Goal: Information Seeking & Learning: Learn about a topic

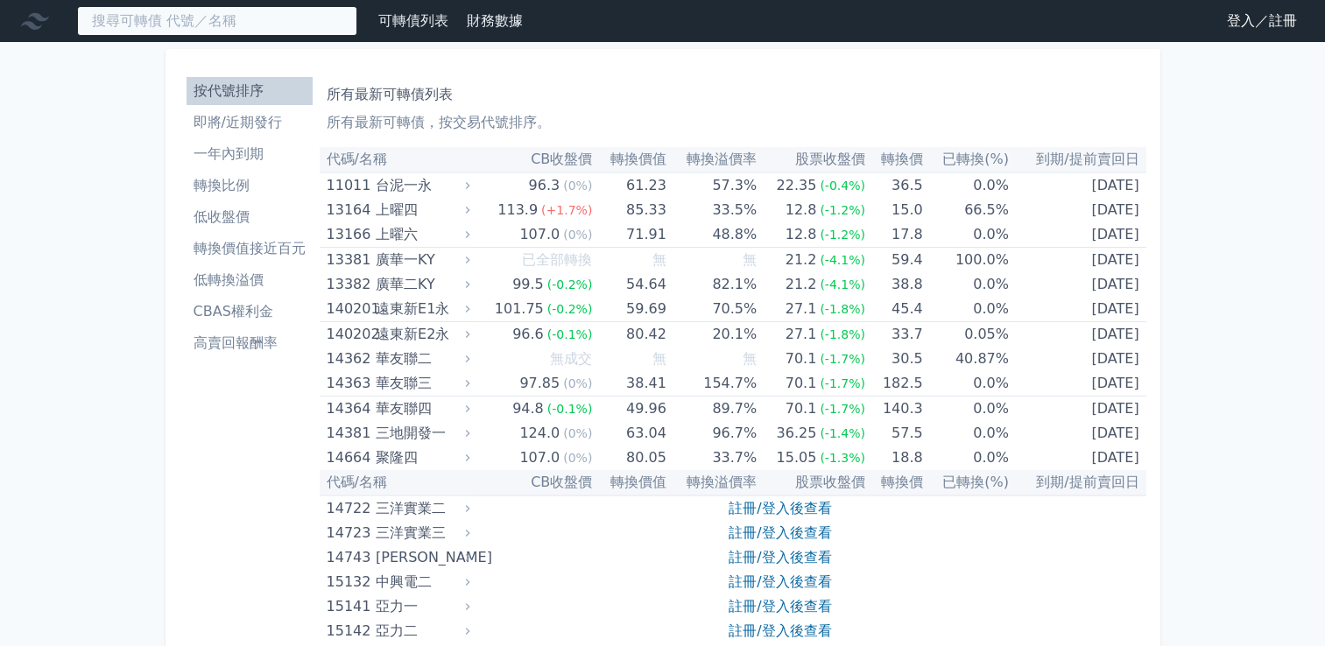
click at [302, 20] on input at bounding box center [217, 21] width 280 height 30
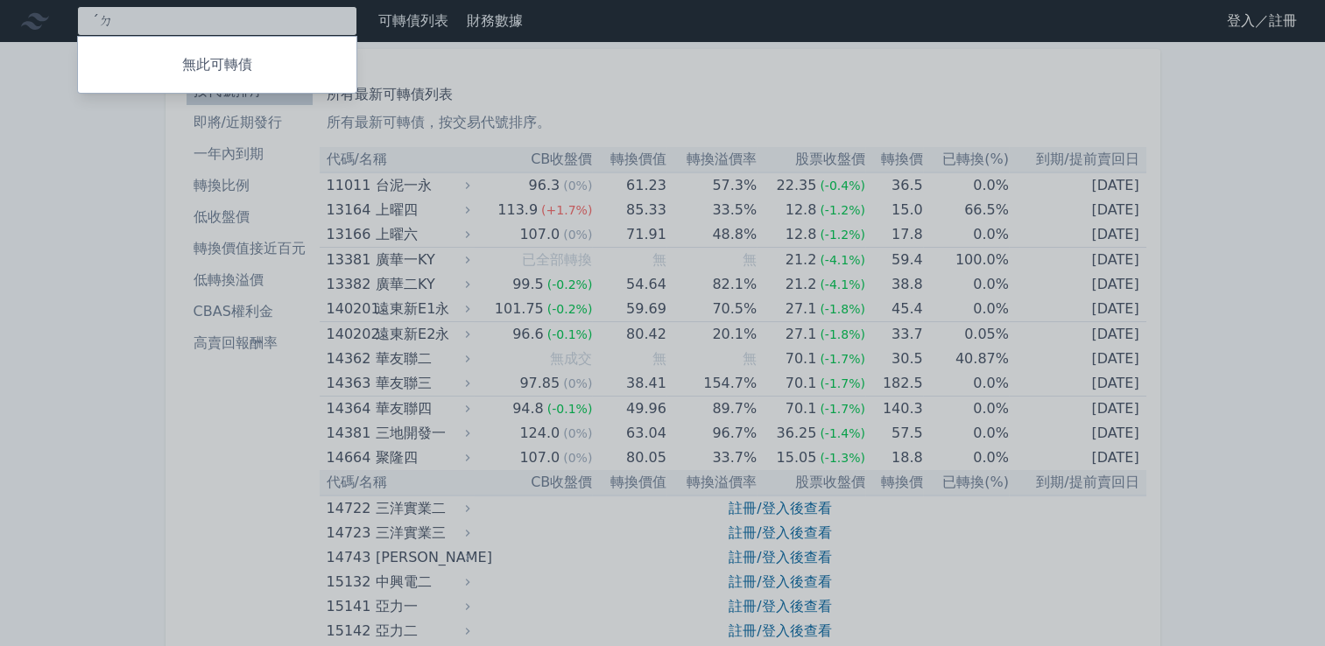
type input "ˊ"
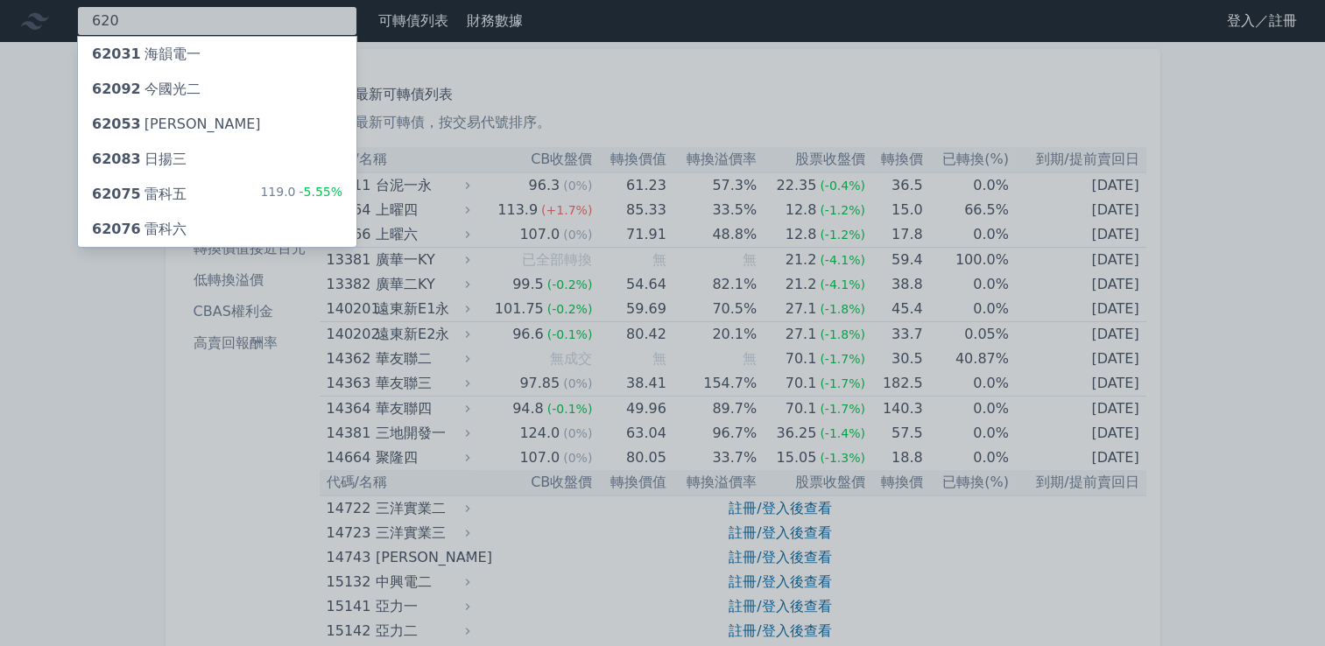
type input "620"
click at [207, 198] on div "62075 雷科五 119.0 -5.55%" at bounding box center [217, 194] width 278 height 35
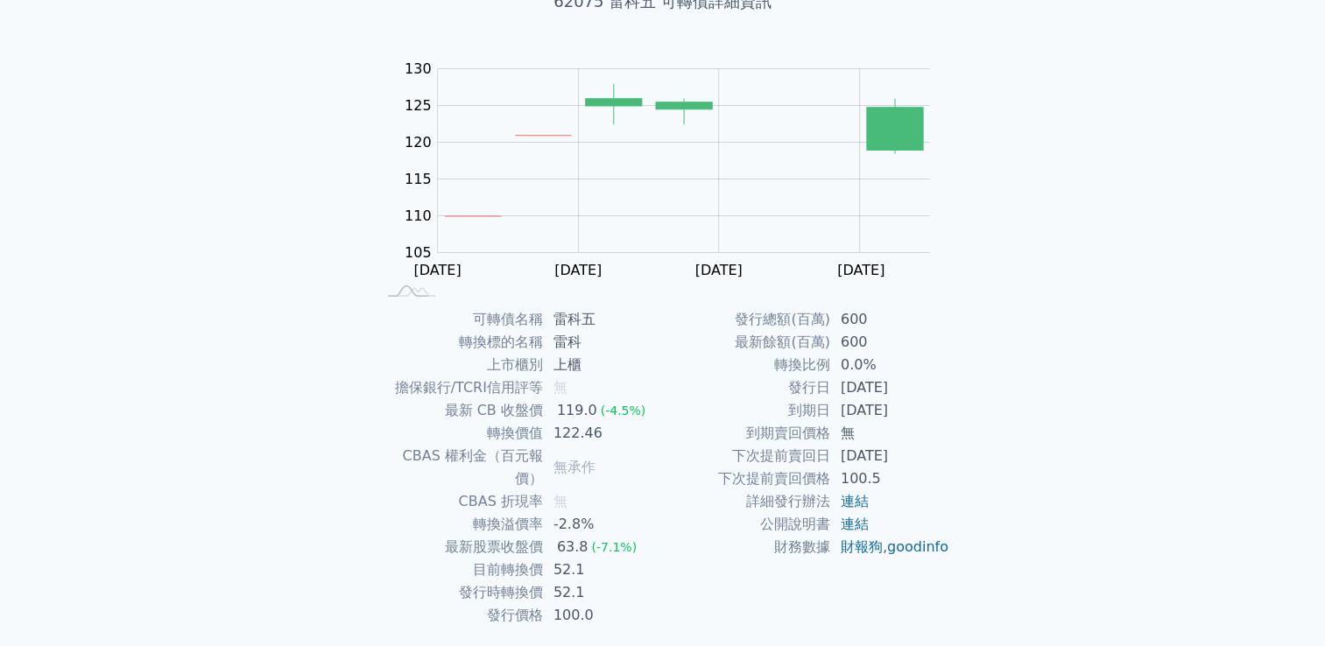
scroll to position [143, 0]
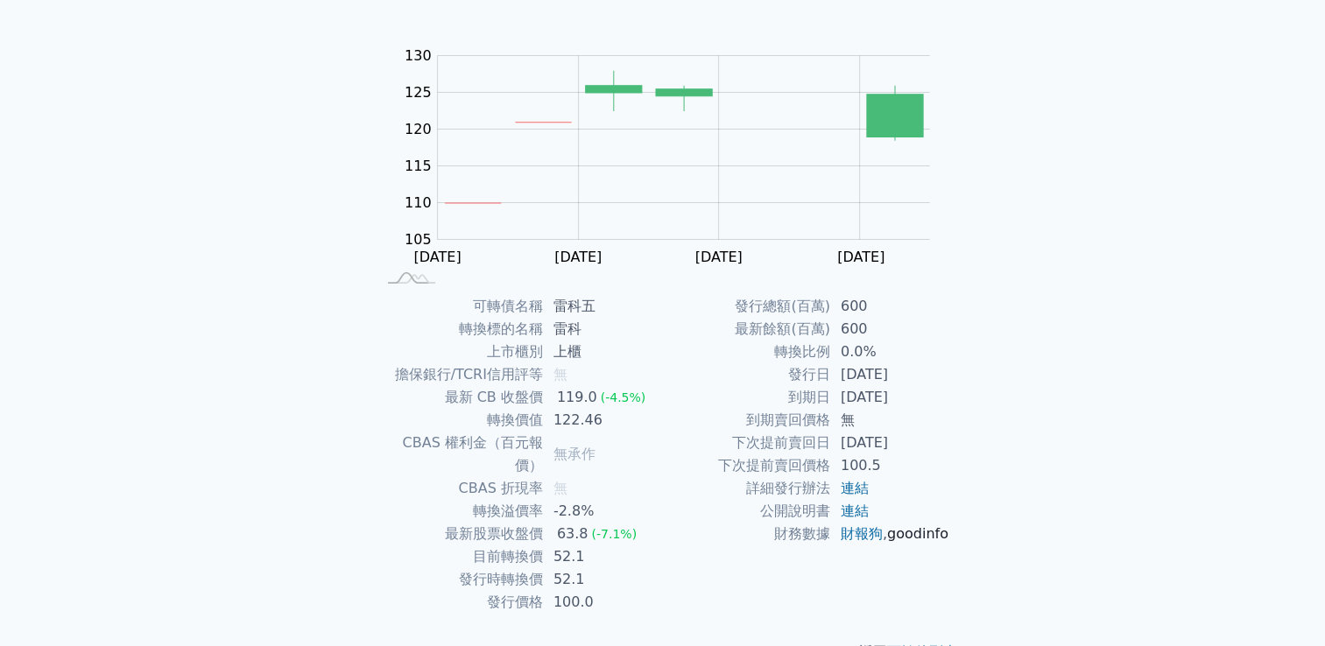
click at [889, 542] on link "goodinfo" at bounding box center [917, 533] width 61 height 17
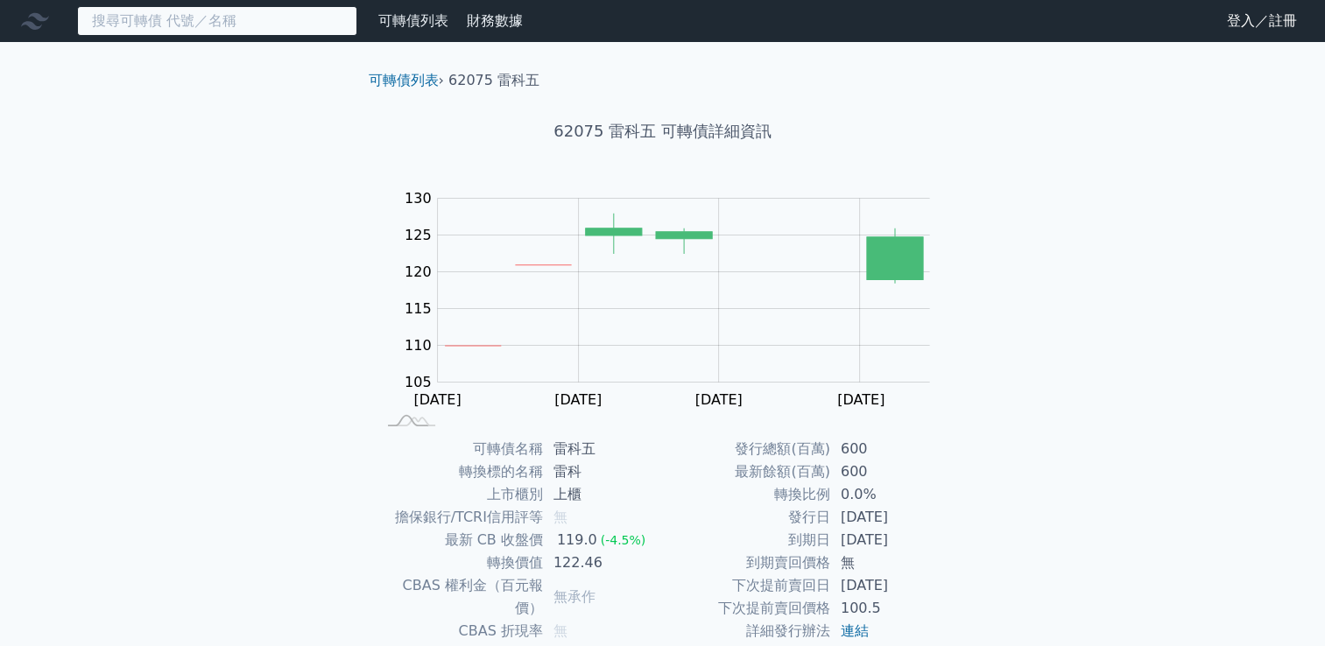
click at [222, 20] on input at bounding box center [217, 21] width 280 height 30
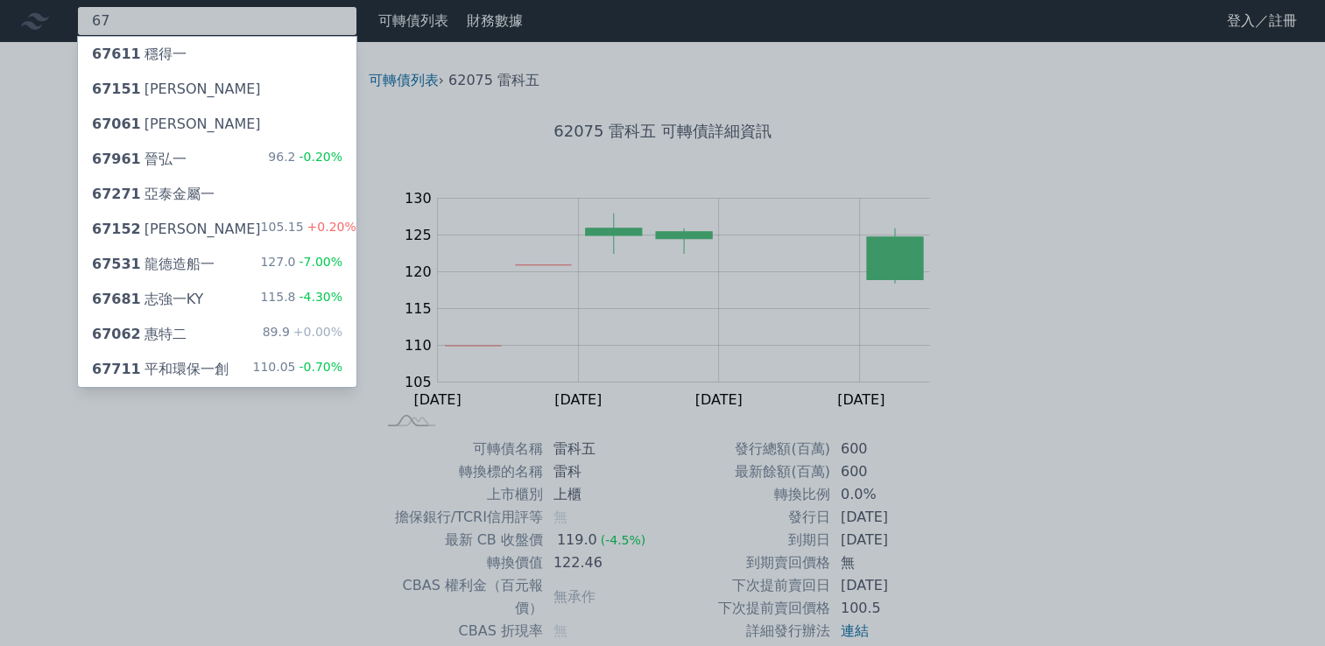
type input "67"
click at [178, 258] on div "67531 龍德造船一" at bounding box center [153, 264] width 123 height 21
